Goal: Navigation & Orientation: Go to known website

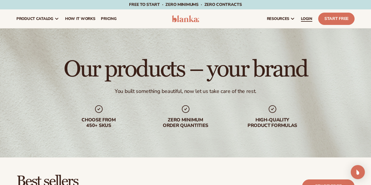
click at [303, 16] on span "LOGIN" at bounding box center [306, 18] width 11 height 5
click at [301, 17] on link "LOGIN" at bounding box center [306, 18] width 17 height 19
click at [310, 18] on span "LOGIN" at bounding box center [306, 18] width 11 height 5
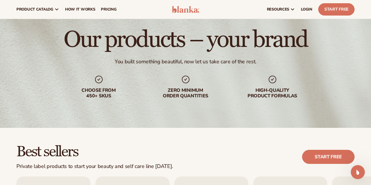
scroll to position [29, 0]
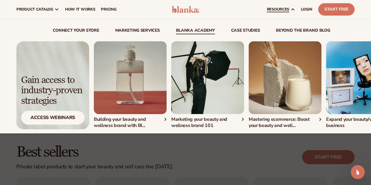
click at [196, 28] on link "Blanka Academy" at bounding box center [195, 31] width 39 height 6
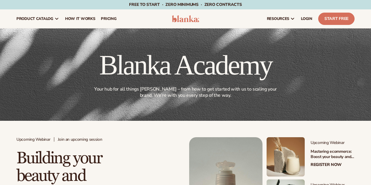
click at [178, 19] on img at bounding box center [186, 18] width 28 height 7
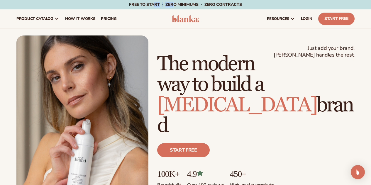
drag, startPoint x: 154, startPoint y: 2, endPoint x: 174, endPoint y: 6, distance: 20.2
click at [174, 6] on span "Free to start · ZERO minimums · ZERO contracts ·" at bounding box center [185, 5] width 113 height 6
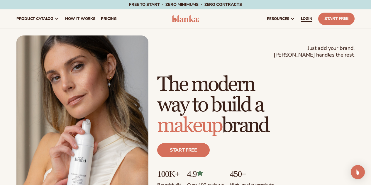
click at [312, 17] on span "LOGIN" at bounding box center [306, 18] width 11 height 5
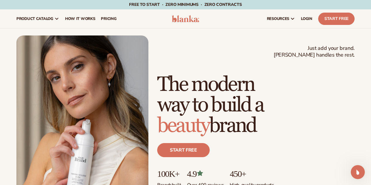
click at [363, 175] on div "Open Intercom Messenger" at bounding box center [357, 171] width 19 height 19
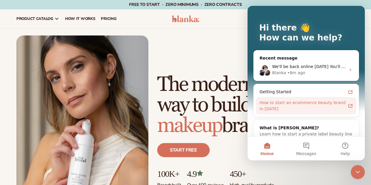
scroll to position [39, 0]
